Goal: Transaction & Acquisition: Purchase product/service

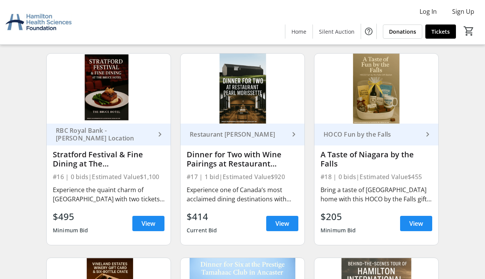
scroll to position [1079, 0]
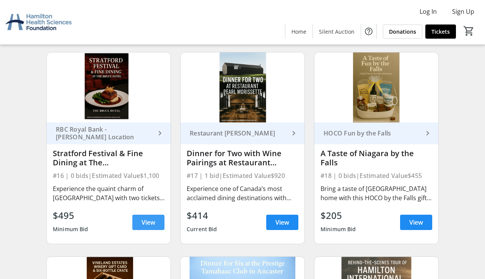
click at [148, 223] on span "View" at bounding box center [148, 221] width 14 height 9
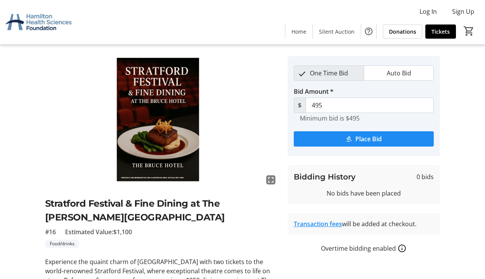
scroll to position [16, 0]
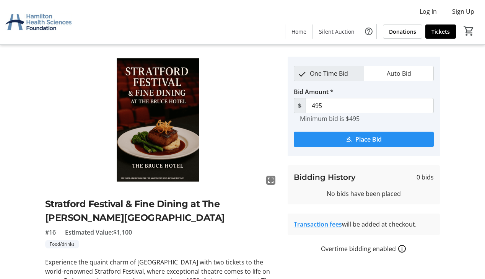
click at [371, 139] on span "Place Bid" at bounding box center [368, 139] width 26 height 9
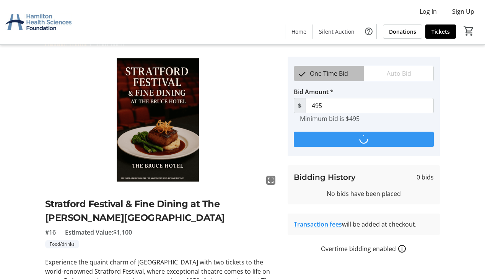
scroll to position [0, 0]
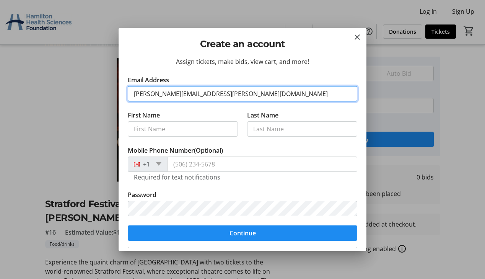
type input "[PERSON_NAME][EMAIL_ADDRESS][PERSON_NAME][DOMAIN_NAME]"
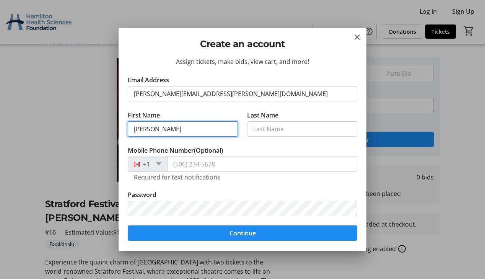
type input "[PERSON_NAME]"
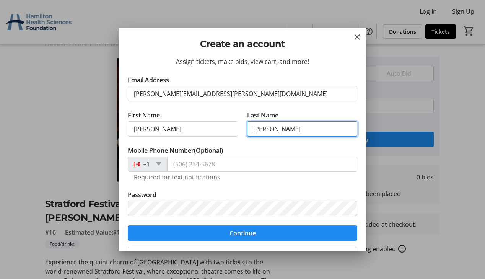
type input "[PERSON_NAME]"
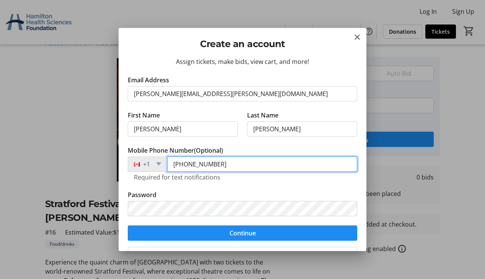
type input "[PHONE_NUMBER]"
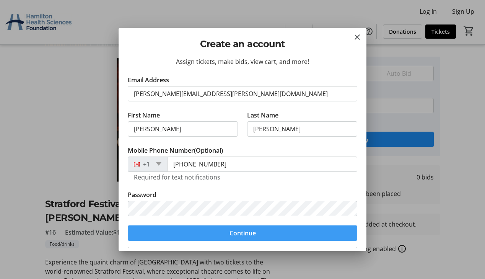
click at [252, 229] on span "Continue" at bounding box center [242, 232] width 26 height 9
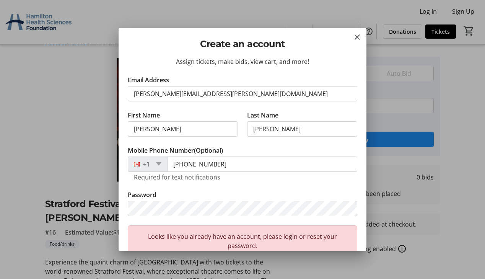
click at [270, 253] on div at bounding box center [242, 139] width 485 height 279
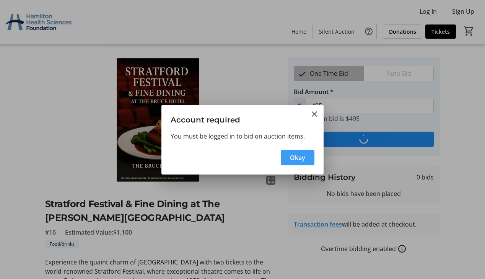
click at [299, 153] on span "Okay" at bounding box center [297, 157] width 15 height 9
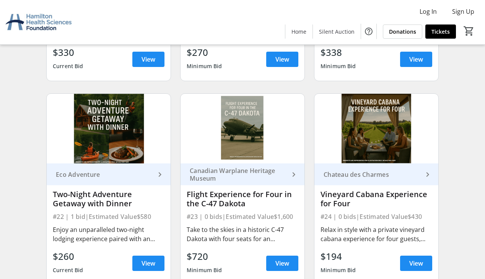
scroll to position [1453, 0]
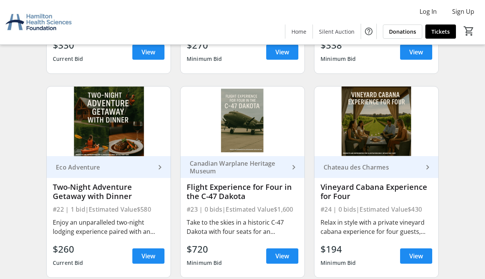
click at [117, 169] on div "Eco Adventure" at bounding box center [104, 167] width 102 height 8
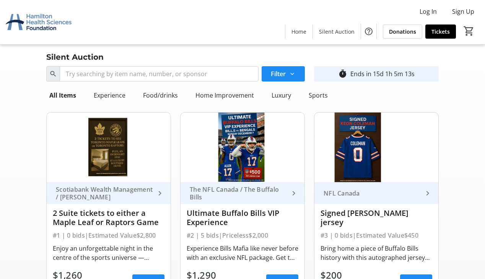
scroll to position [0, 0]
